Goal: Transaction & Acquisition: Purchase product/service

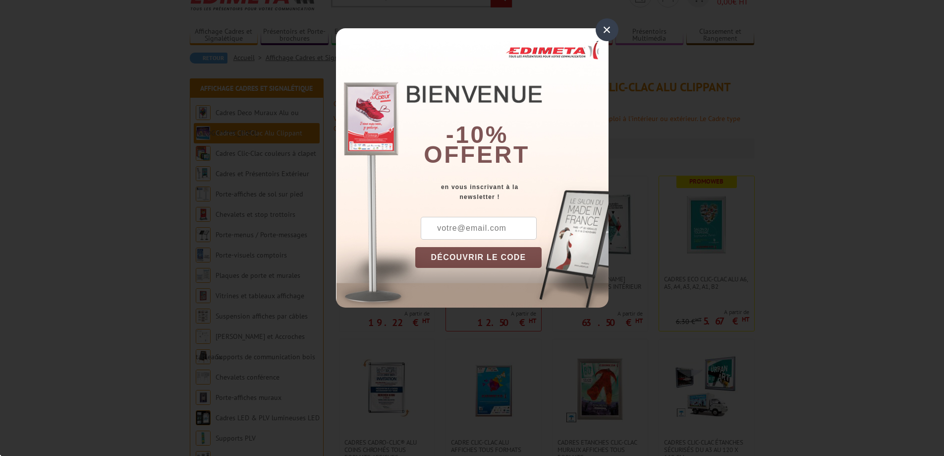
scroll to position [99, 0]
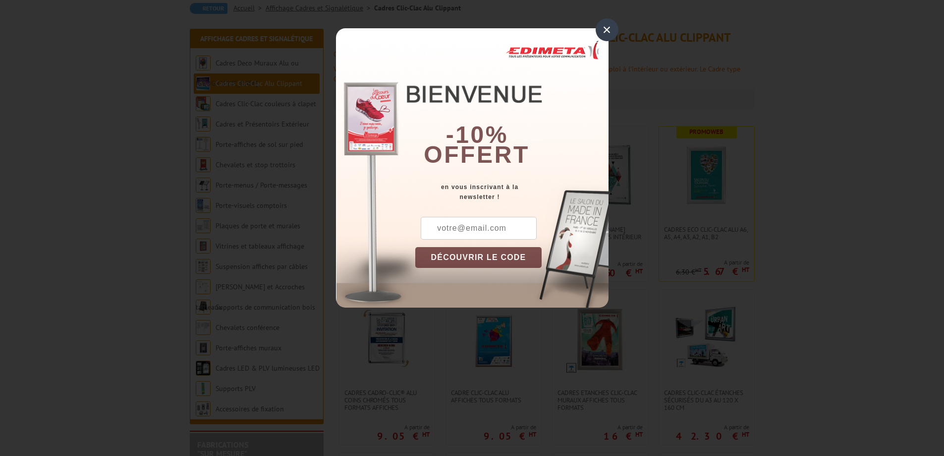
click at [612, 28] on div "×" at bounding box center [607, 29] width 23 height 23
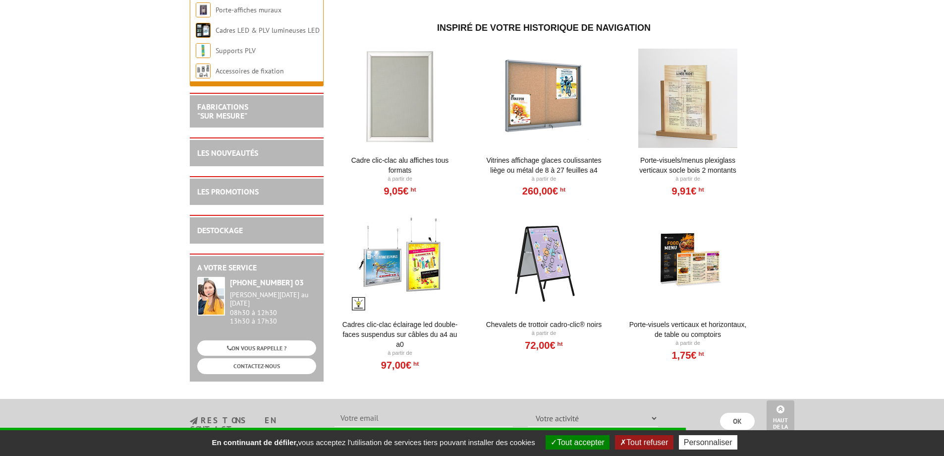
scroll to position [892, 0]
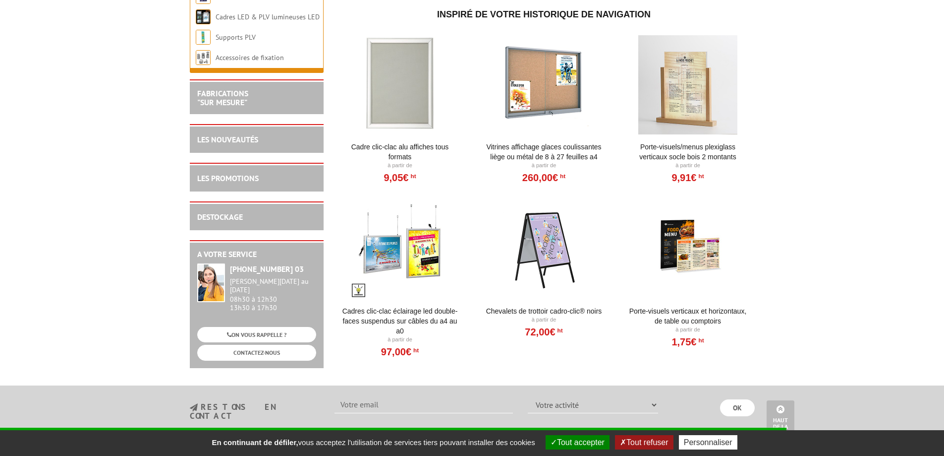
click at [553, 254] on div at bounding box center [544, 248] width 122 height 99
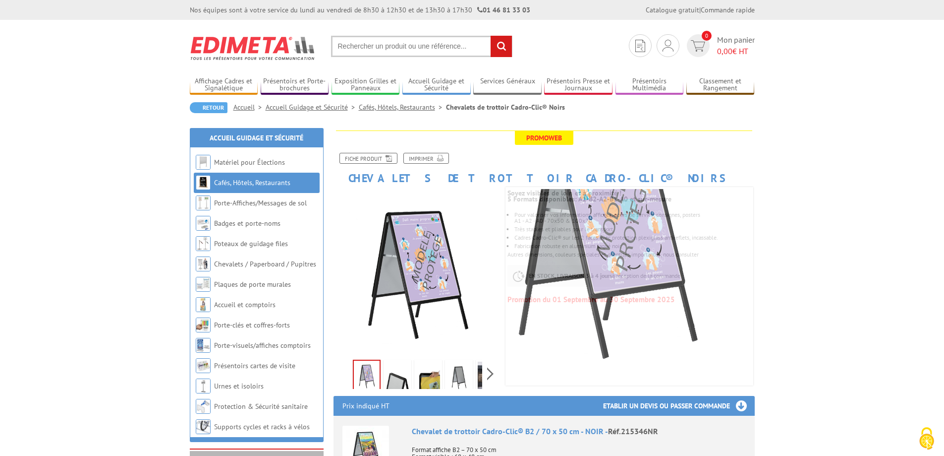
click at [403, 382] on img at bounding box center [398, 376] width 24 height 31
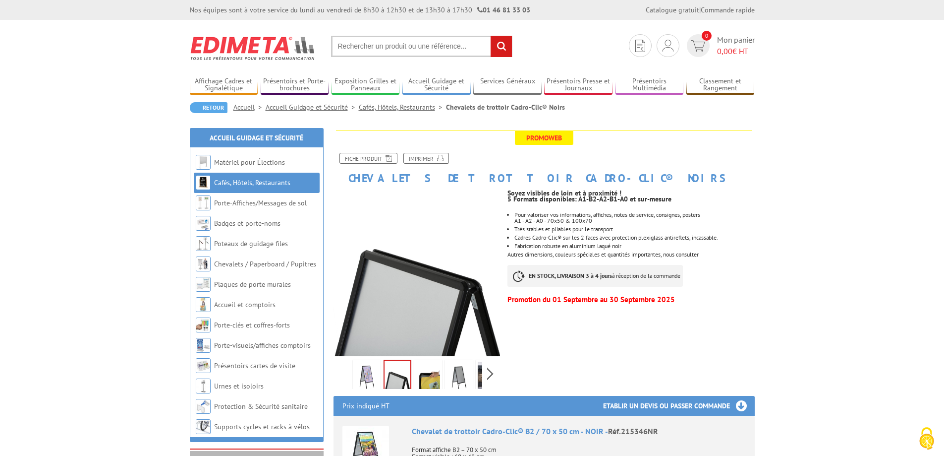
click at [431, 371] on img at bounding box center [428, 376] width 24 height 31
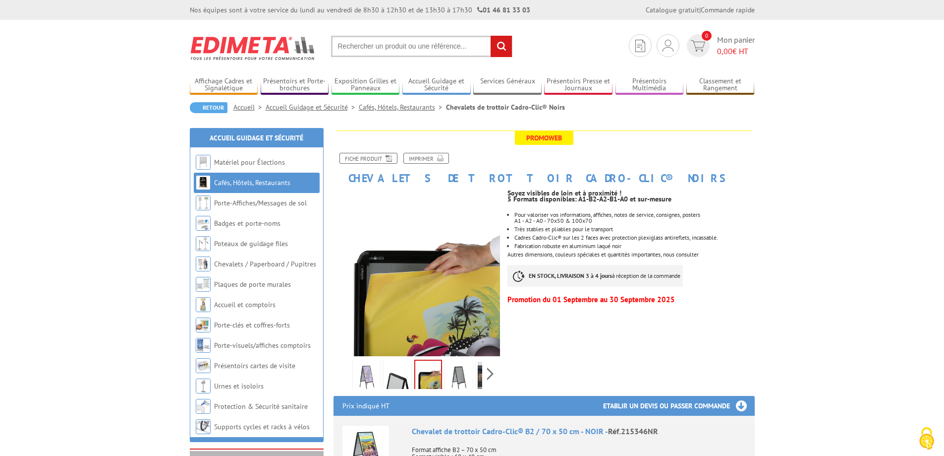
click at [467, 376] on img at bounding box center [459, 376] width 24 height 31
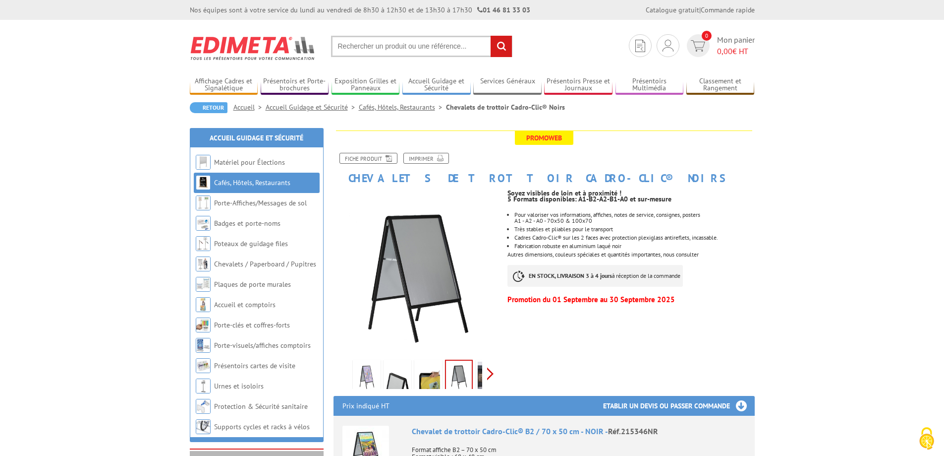
click at [494, 374] on div "Previous Next" at bounding box center [417, 373] width 167 height 35
click at [465, 377] on img at bounding box center [468, 376] width 24 height 31
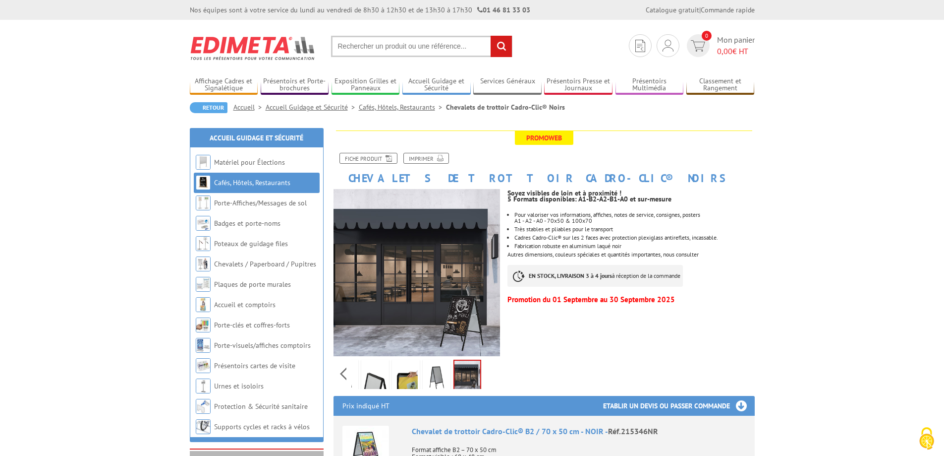
click at [429, 377] on img at bounding box center [437, 376] width 24 height 31
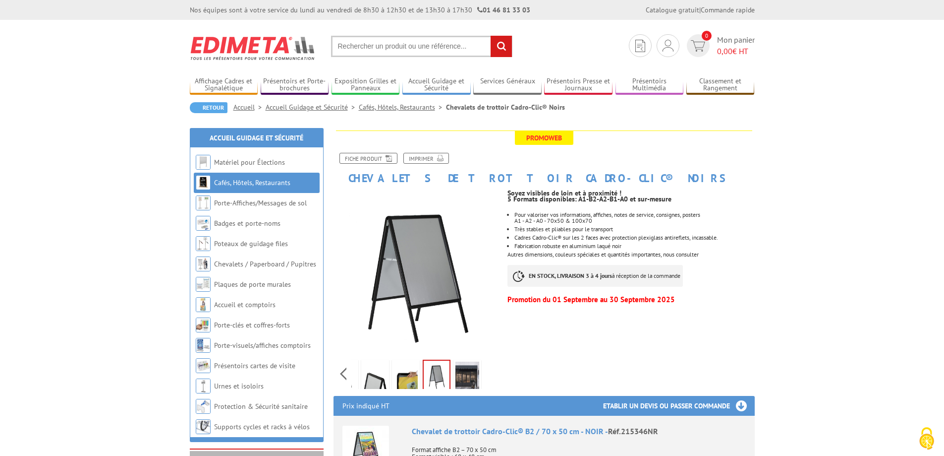
click at [414, 375] on img at bounding box center [406, 376] width 24 height 31
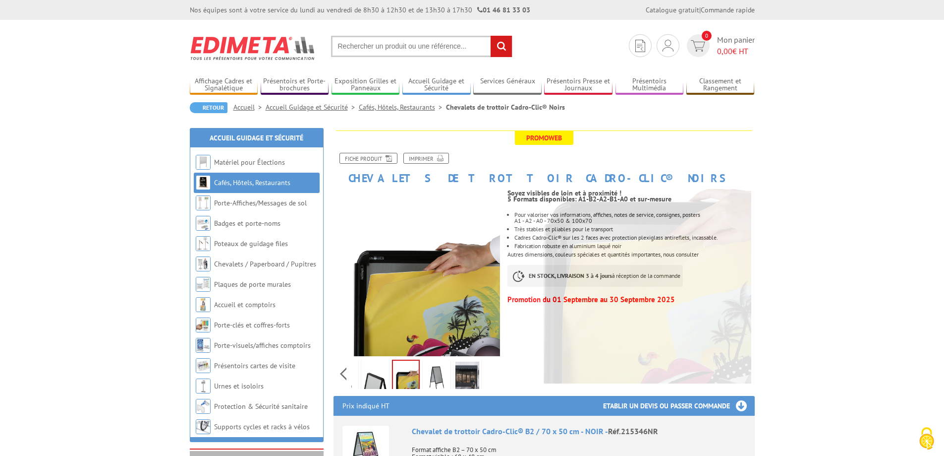
click at [378, 379] on img at bounding box center [375, 376] width 24 height 31
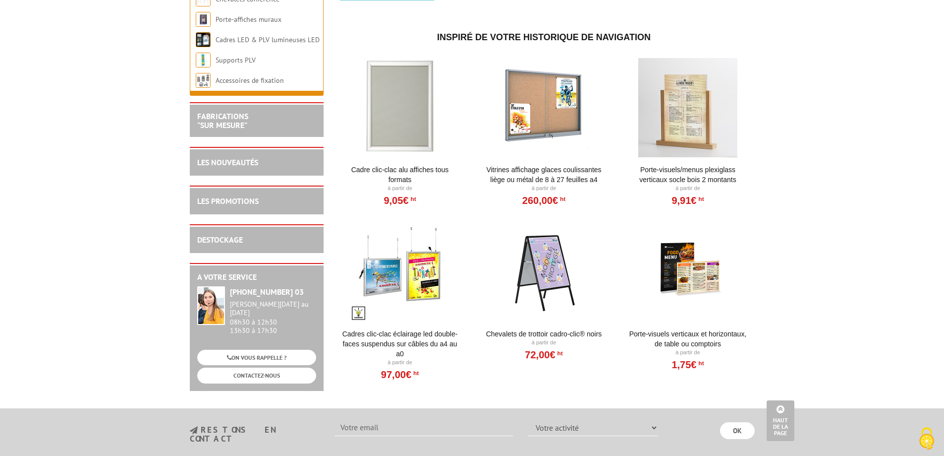
scroll to position [746, 0]
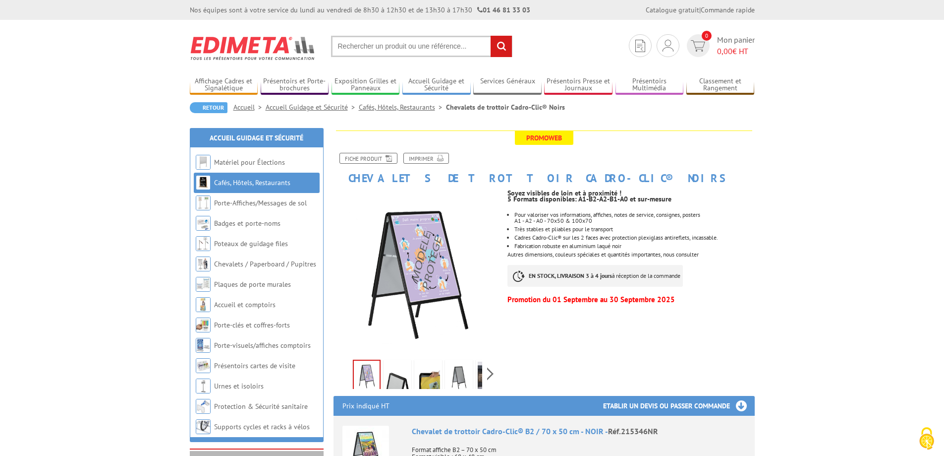
click at [380, 51] on input "text" at bounding box center [421, 46] width 181 height 21
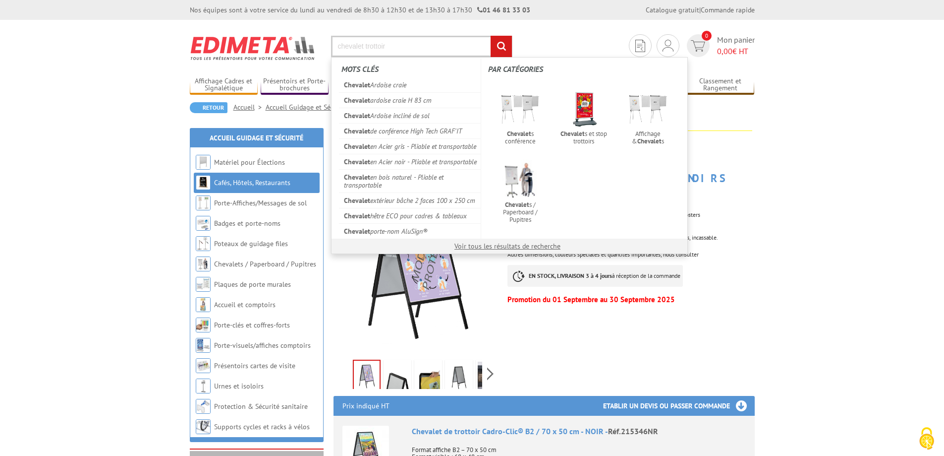
type input "chevalet trottoir"
click at [491, 36] on input "rechercher" at bounding box center [501, 46] width 21 height 21
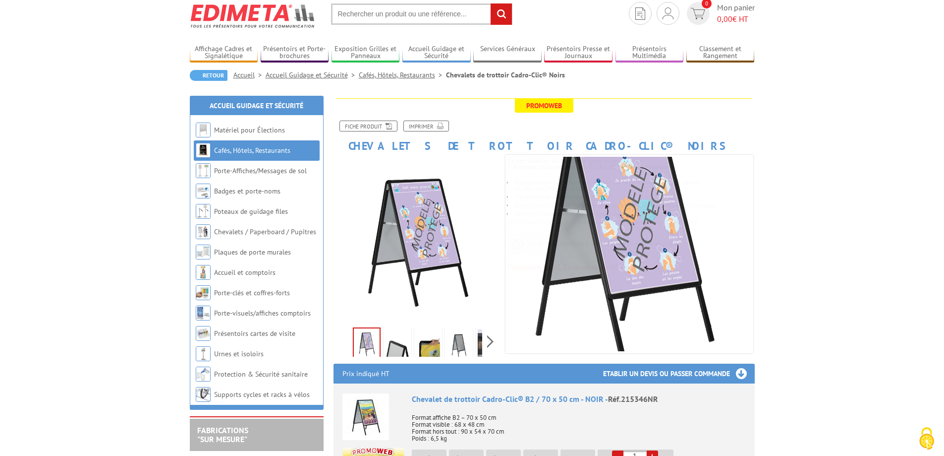
scroll to position [50, 0]
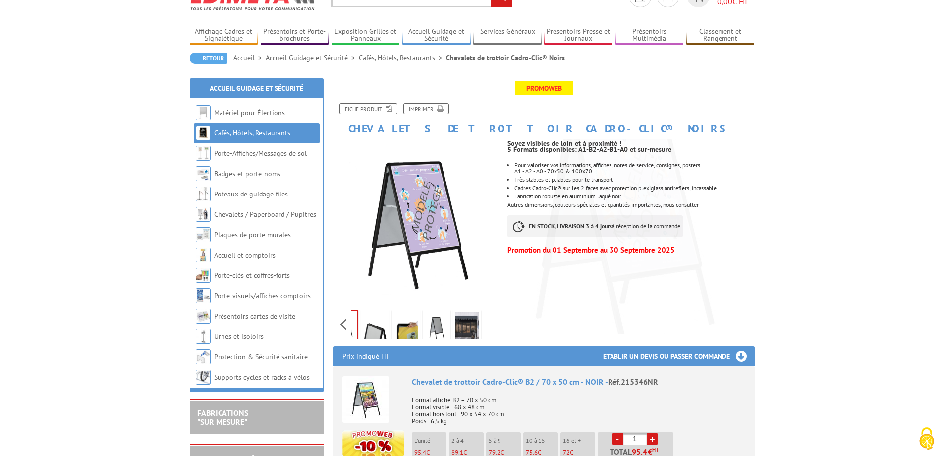
click at [494, 327] on div "Previous Next" at bounding box center [417, 323] width 167 height 35
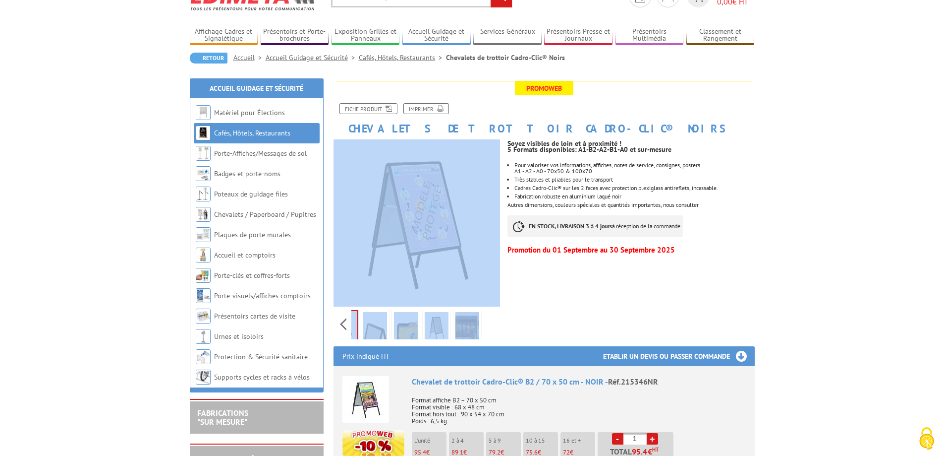
click at [494, 327] on div "Previous Next" at bounding box center [417, 323] width 167 height 35
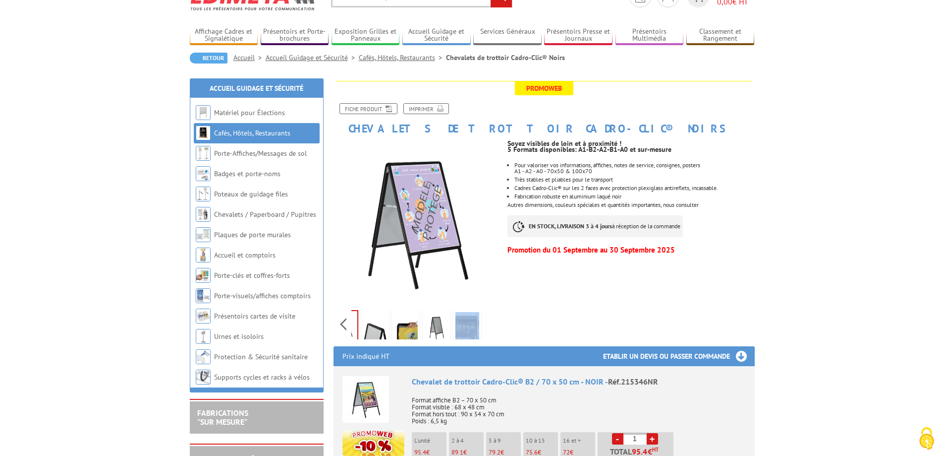
click at [494, 326] on div "Previous Next" at bounding box center [417, 323] width 167 height 35
click at [508, 317] on div "Previous Next" at bounding box center [417, 240] width 182 height 202
click at [441, 330] on img at bounding box center [437, 327] width 24 height 31
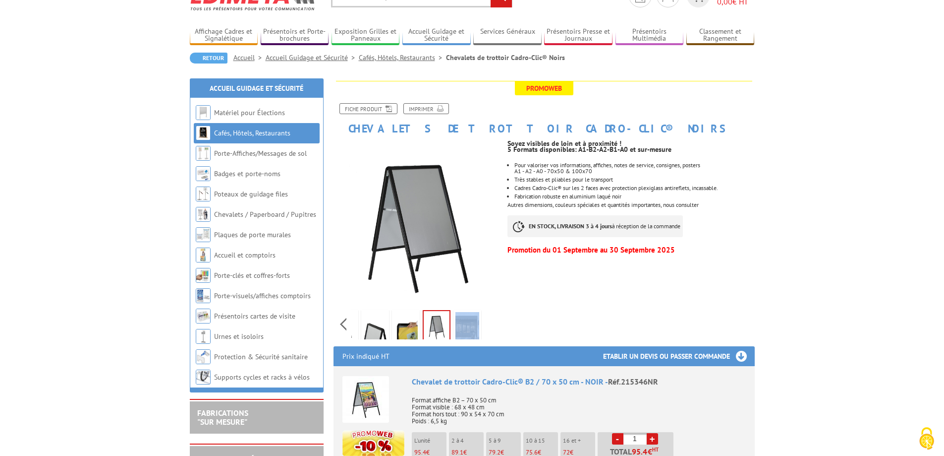
click at [392, 330] on link at bounding box center [406, 327] width 28 height 35
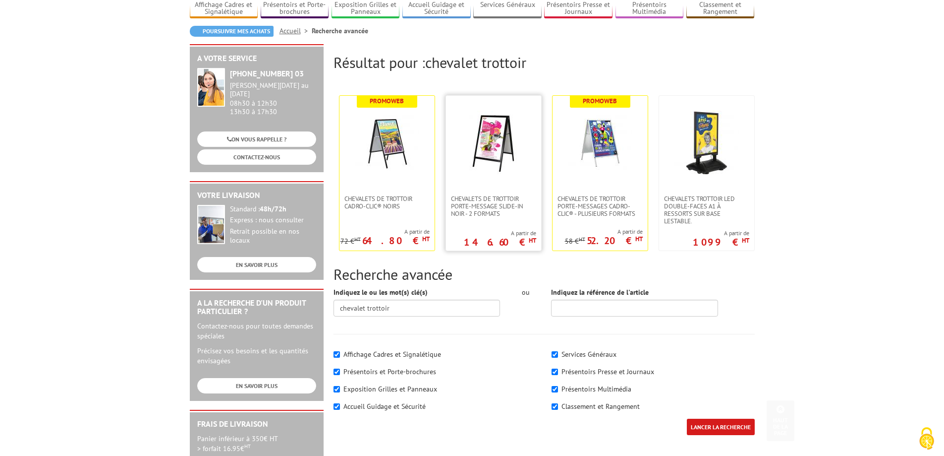
scroll to position [19, 0]
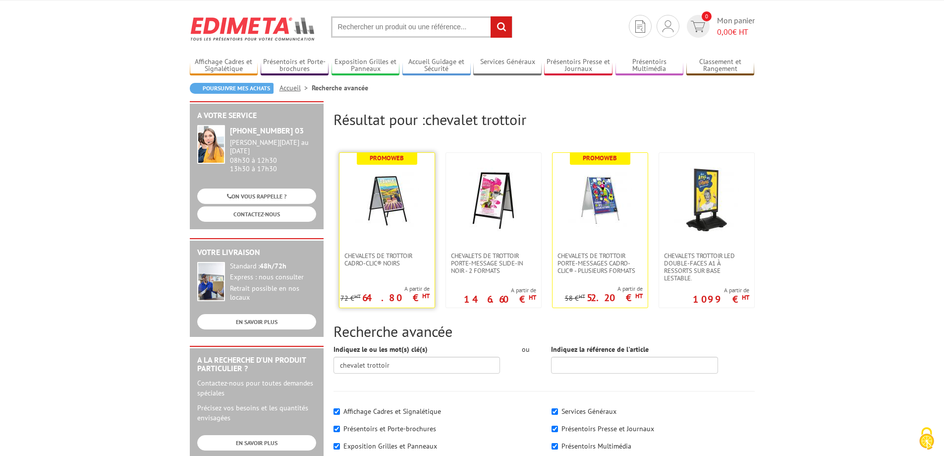
click at [412, 199] on img at bounding box center [387, 200] width 64 height 64
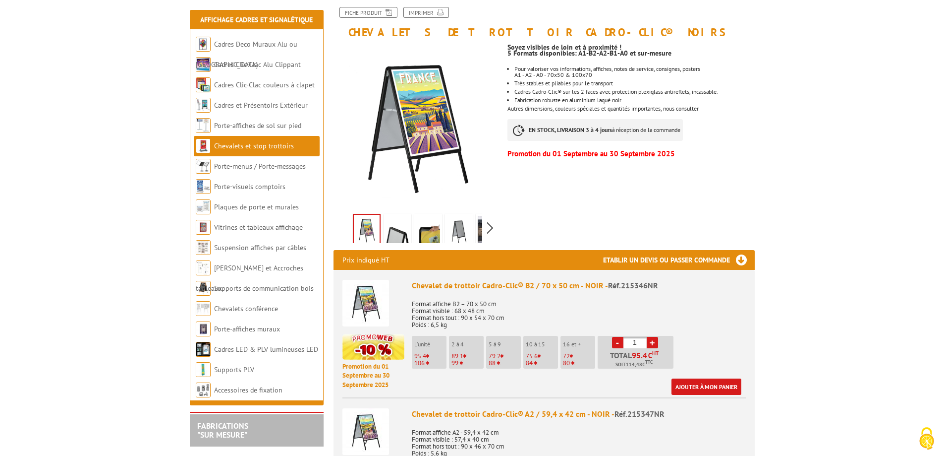
scroll to position [50, 0]
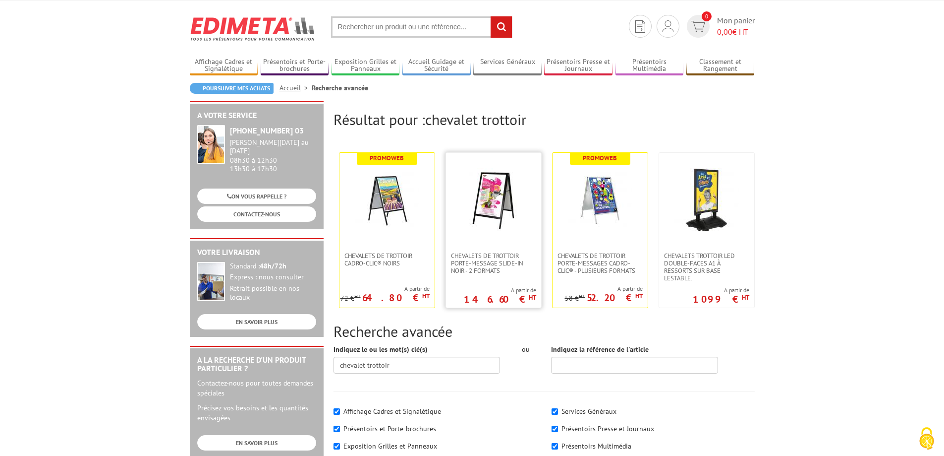
click at [483, 215] on img at bounding box center [494, 200] width 64 height 64
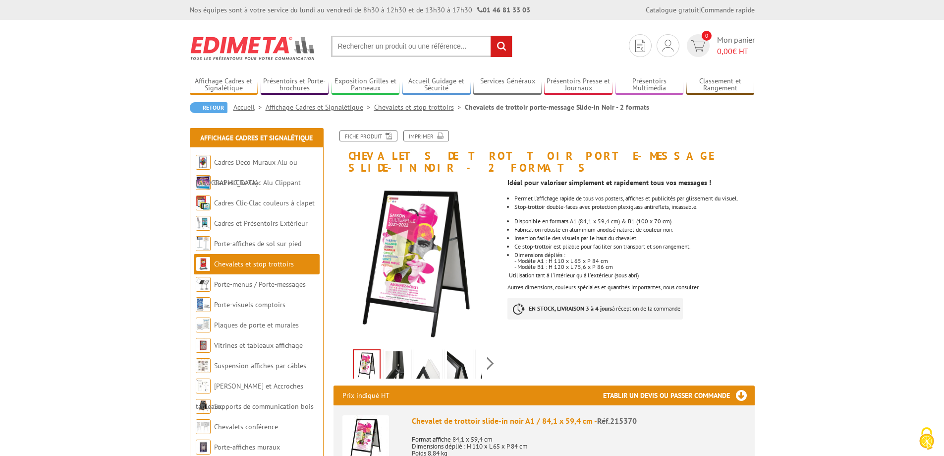
click at [424, 360] on img at bounding box center [428, 366] width 24 height 31
